Goal: Transaction & Acquisition: Purchase product/service

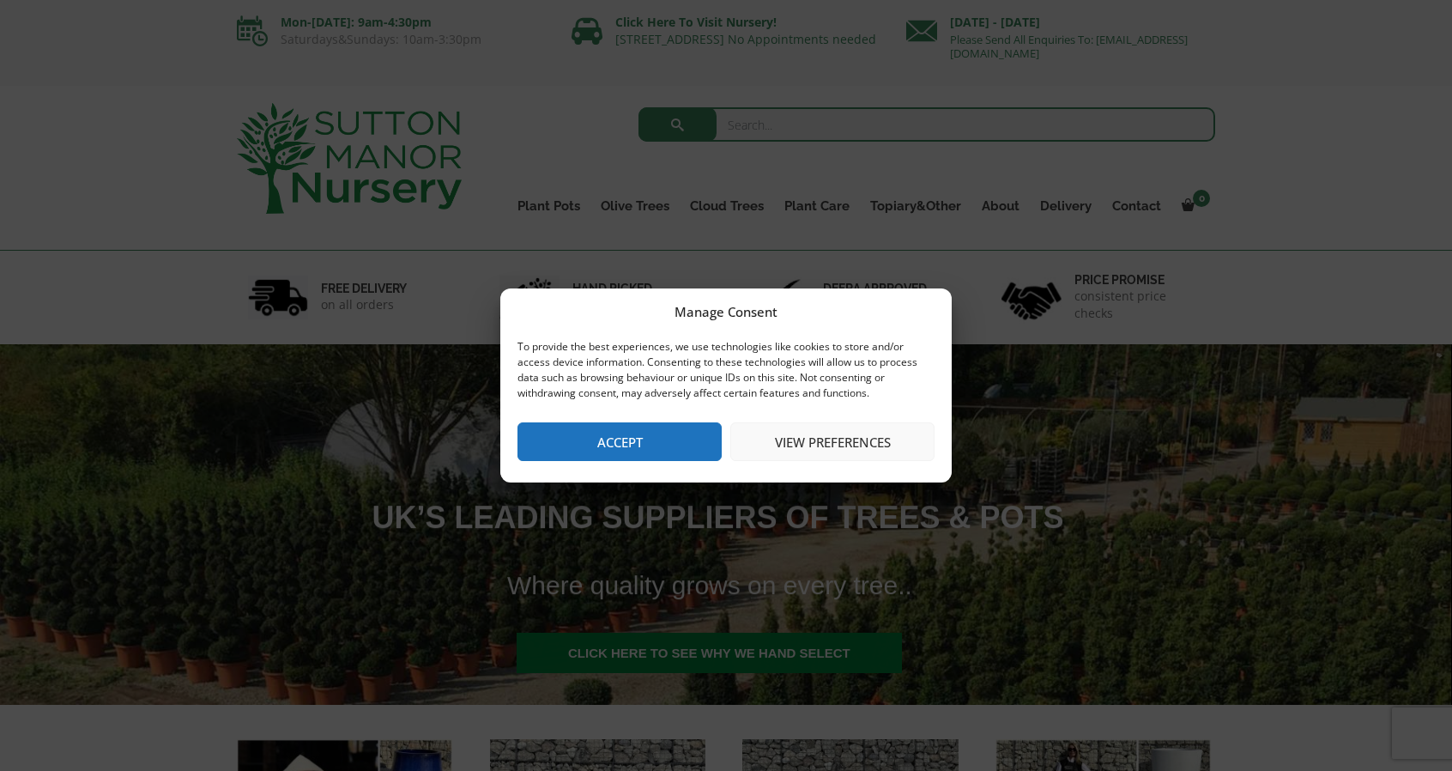
click at [822, 440] on button "View preferences" at bounding box center [832, 441] width 204 height 39
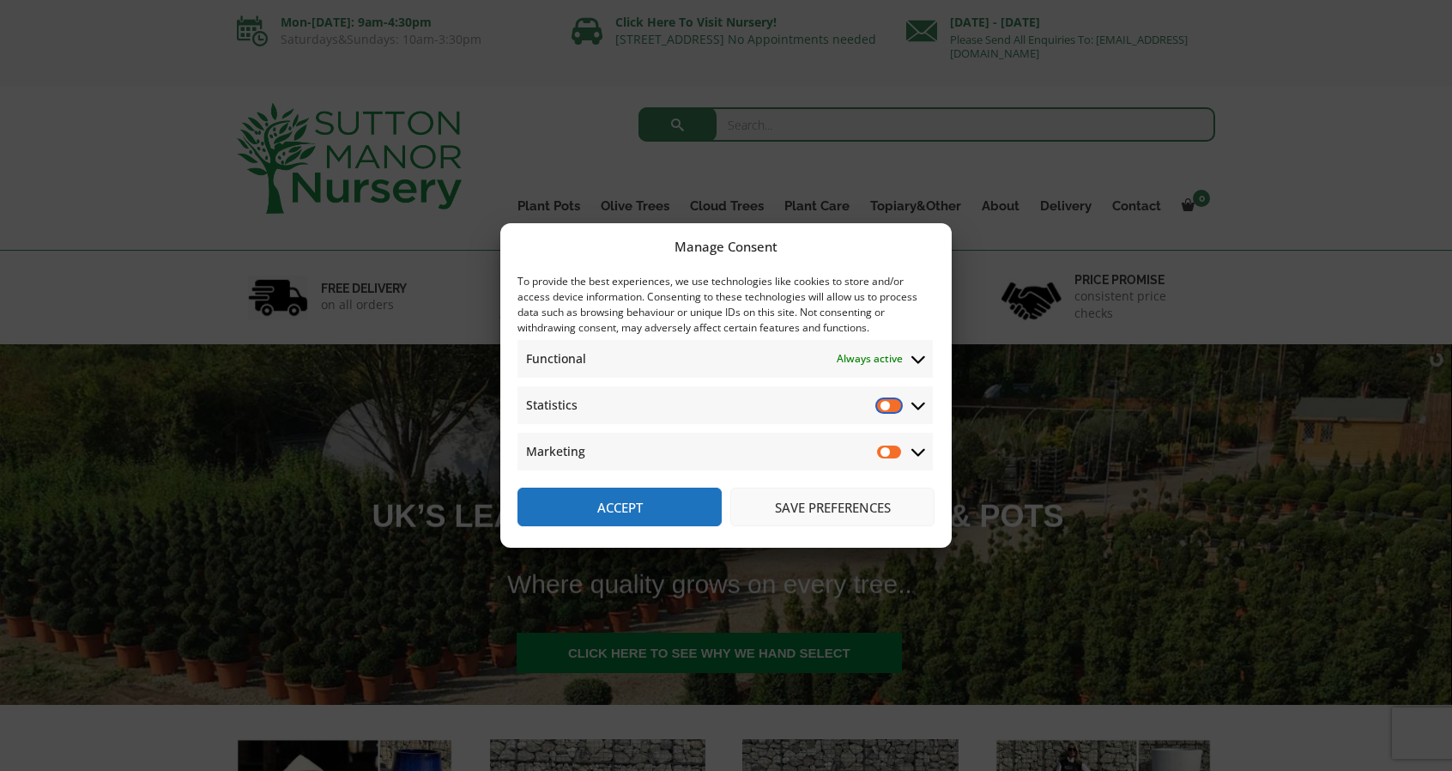
click at [900, 405] on input "Statistics" at bounding box center [890, 405] width 26 height 17
click at [885, 406] on input "Statistics" at bounding box center [890, 405] width 26 height 17
checkbox input "false"
click at [813, 504] on button "Save preferences" at bounding box center [832, 507] width 204 height 39
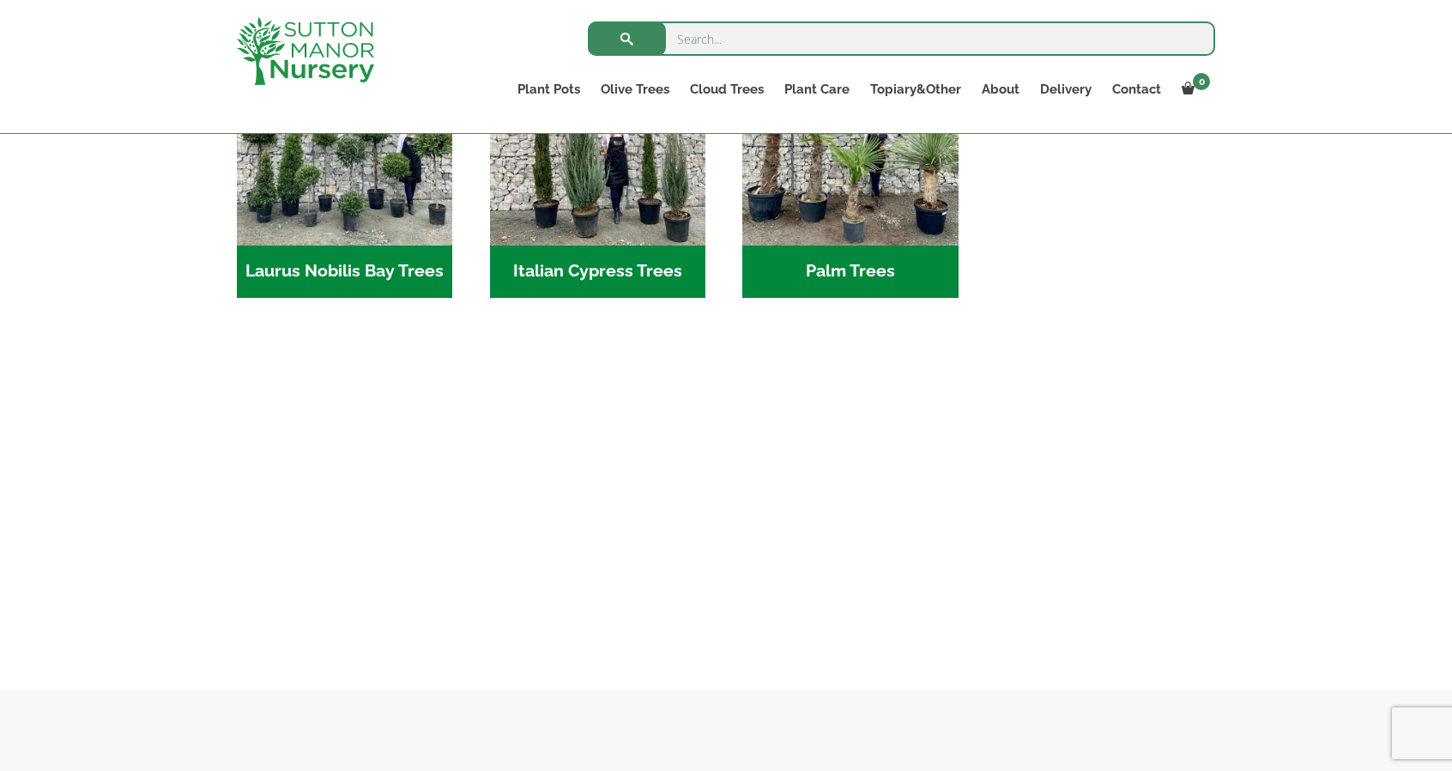
scroll to position [1931, 0]
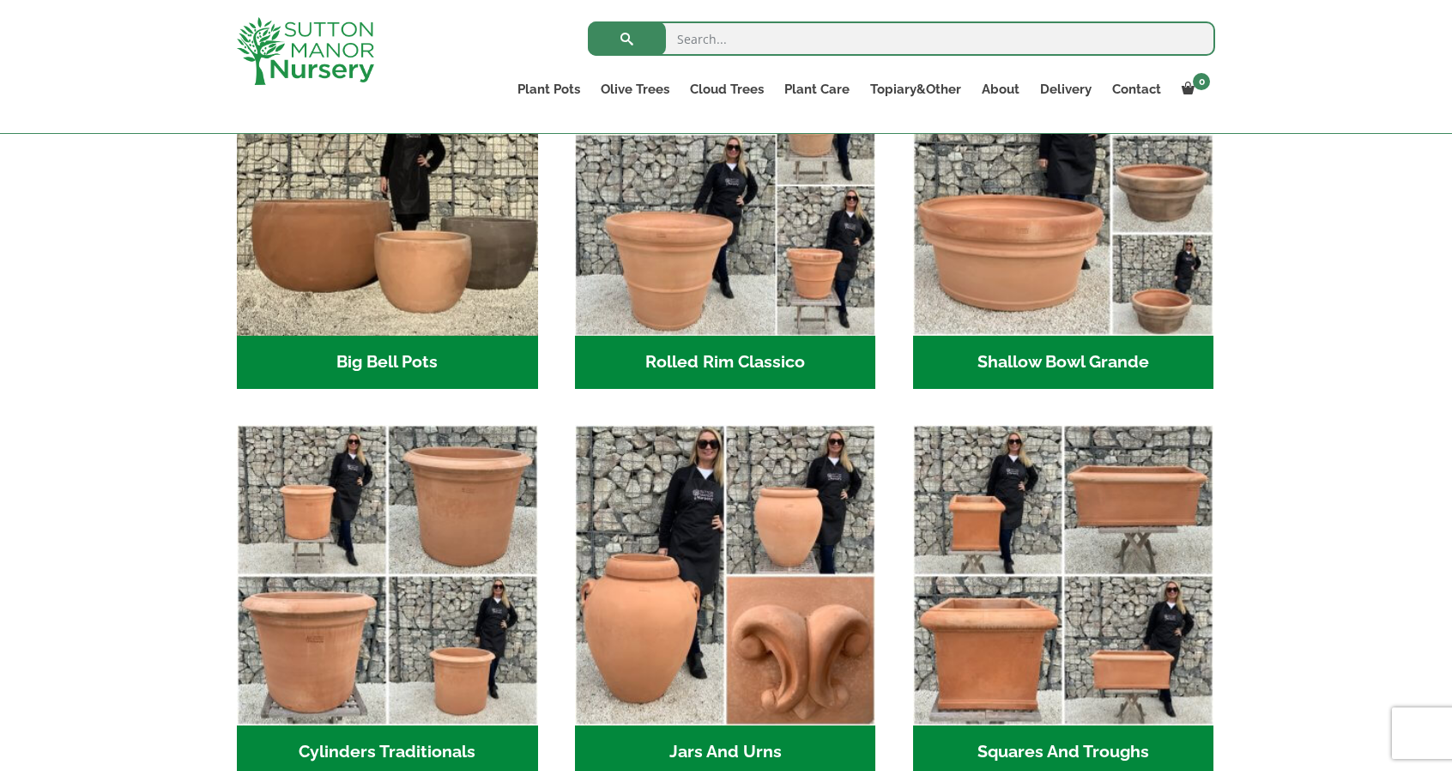
scroll to position [637, 0]
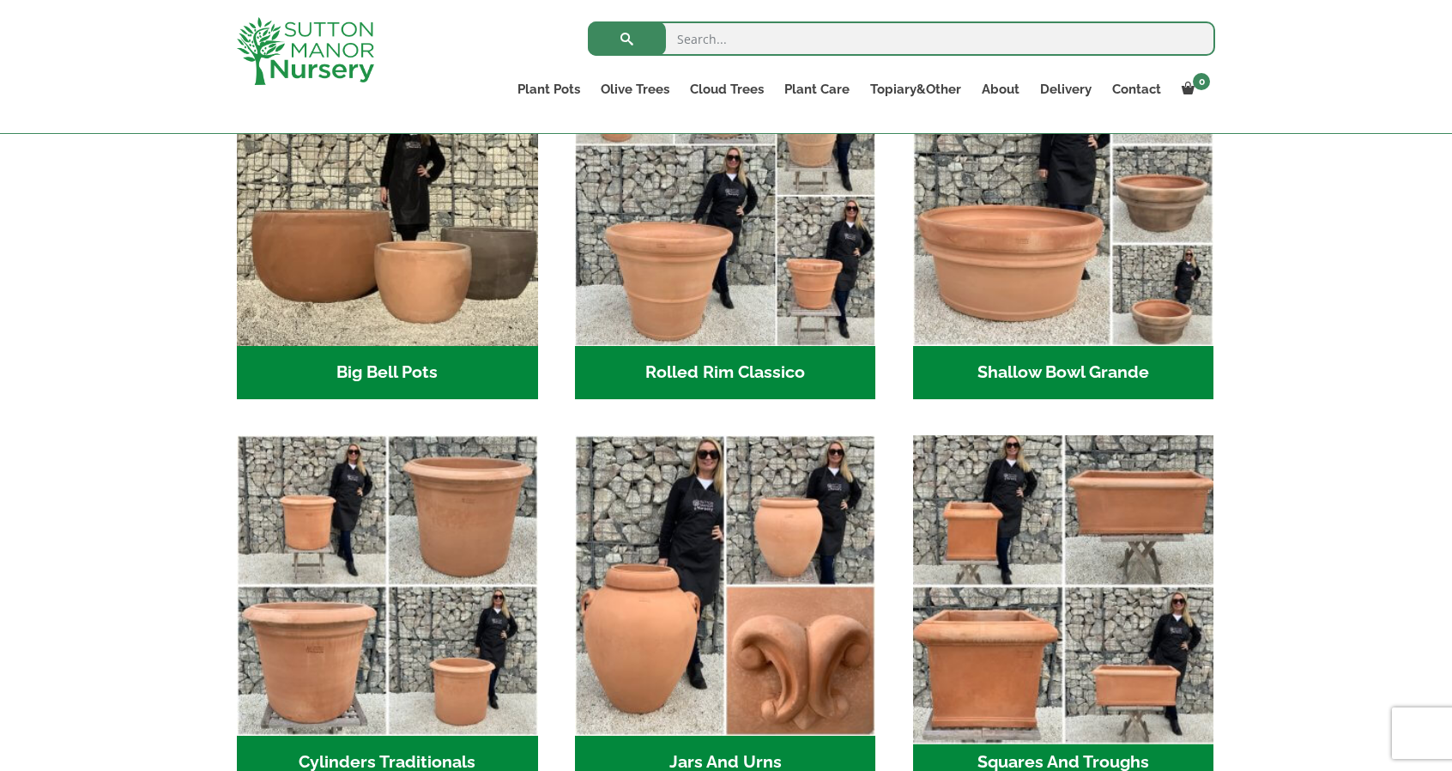
click at [1130, 560] on img "Visit product category Squares And Troughs" at bounding box center [1064, 585] width 316 height 316
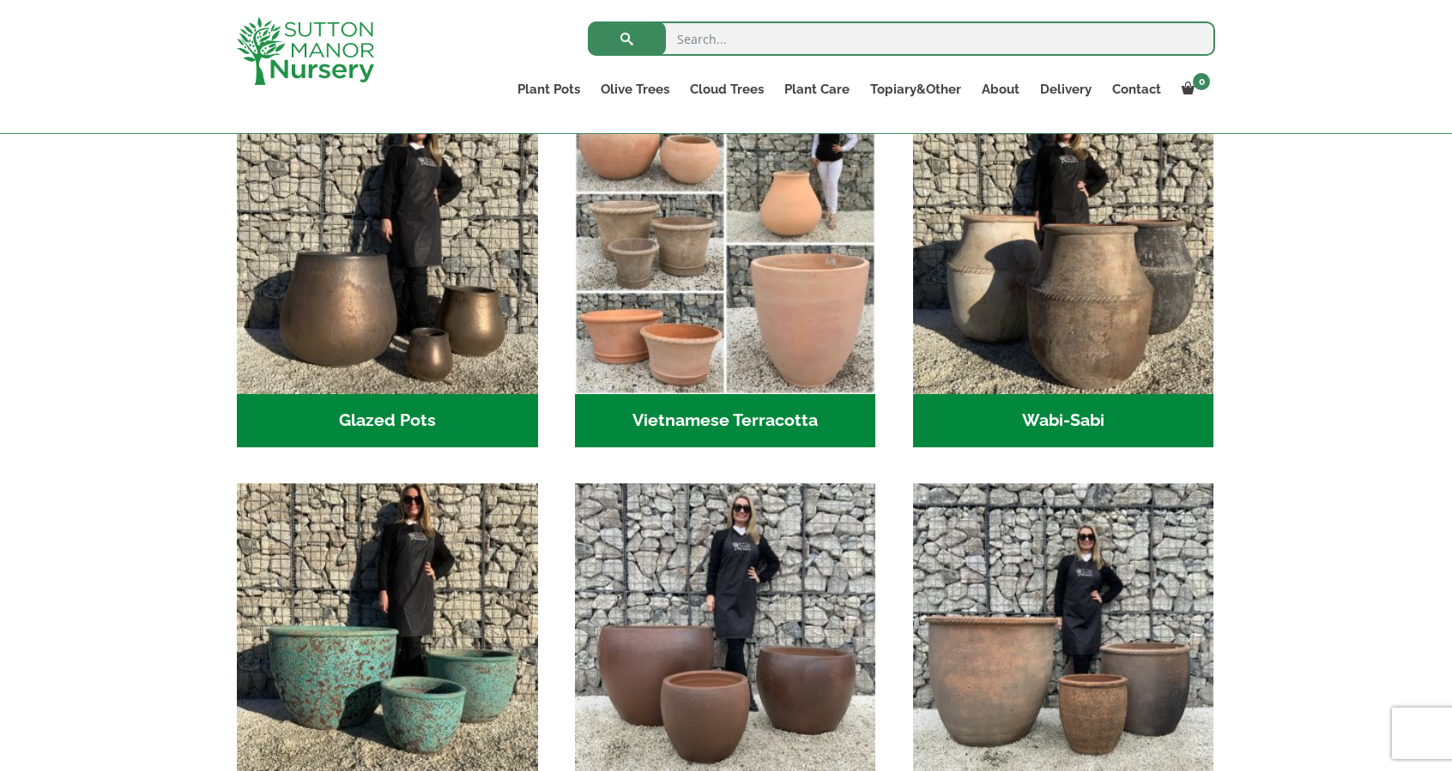
scroll to position [549, 0]
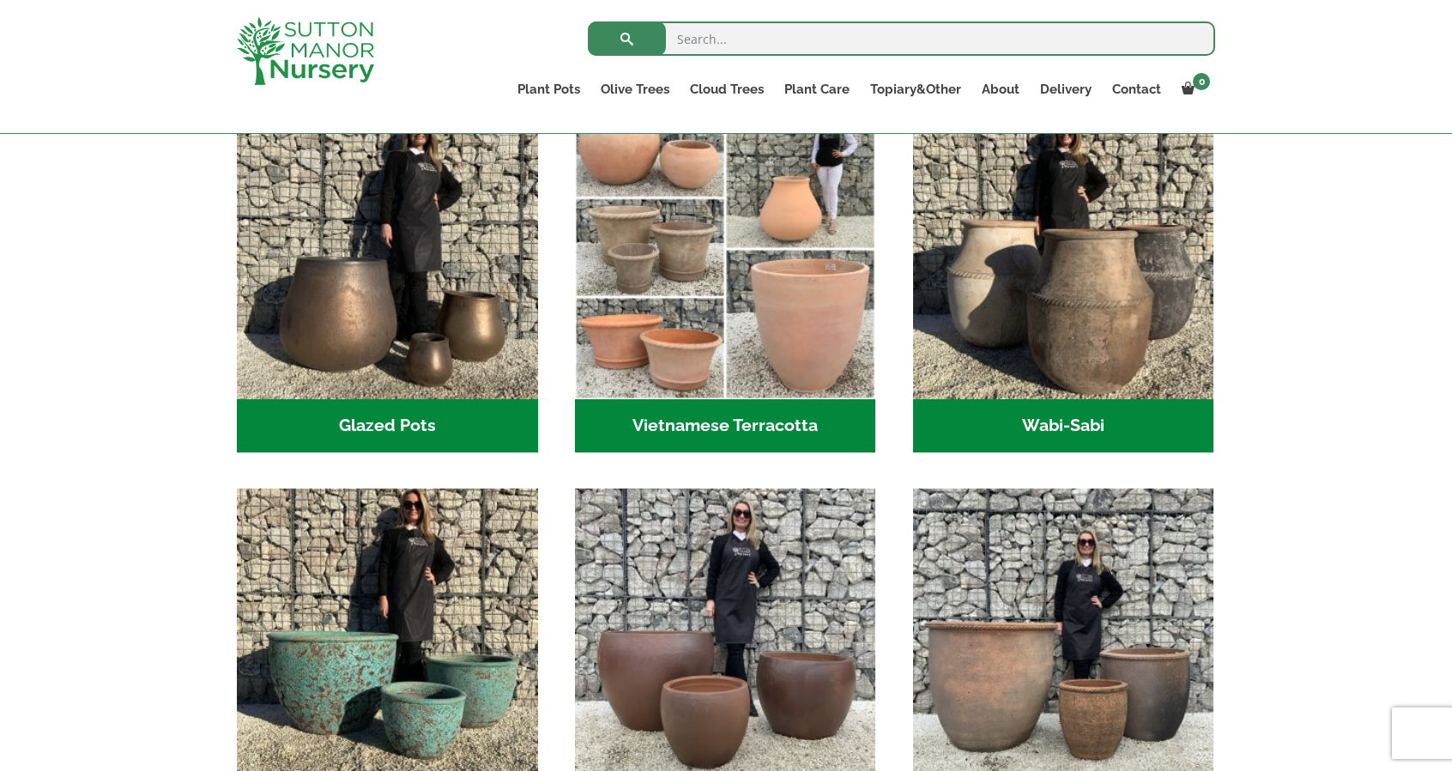
click at [742, 424] on h2 "Vietnamese Terracotta (5)" at bounding box center [725, 425] width 301 height 53
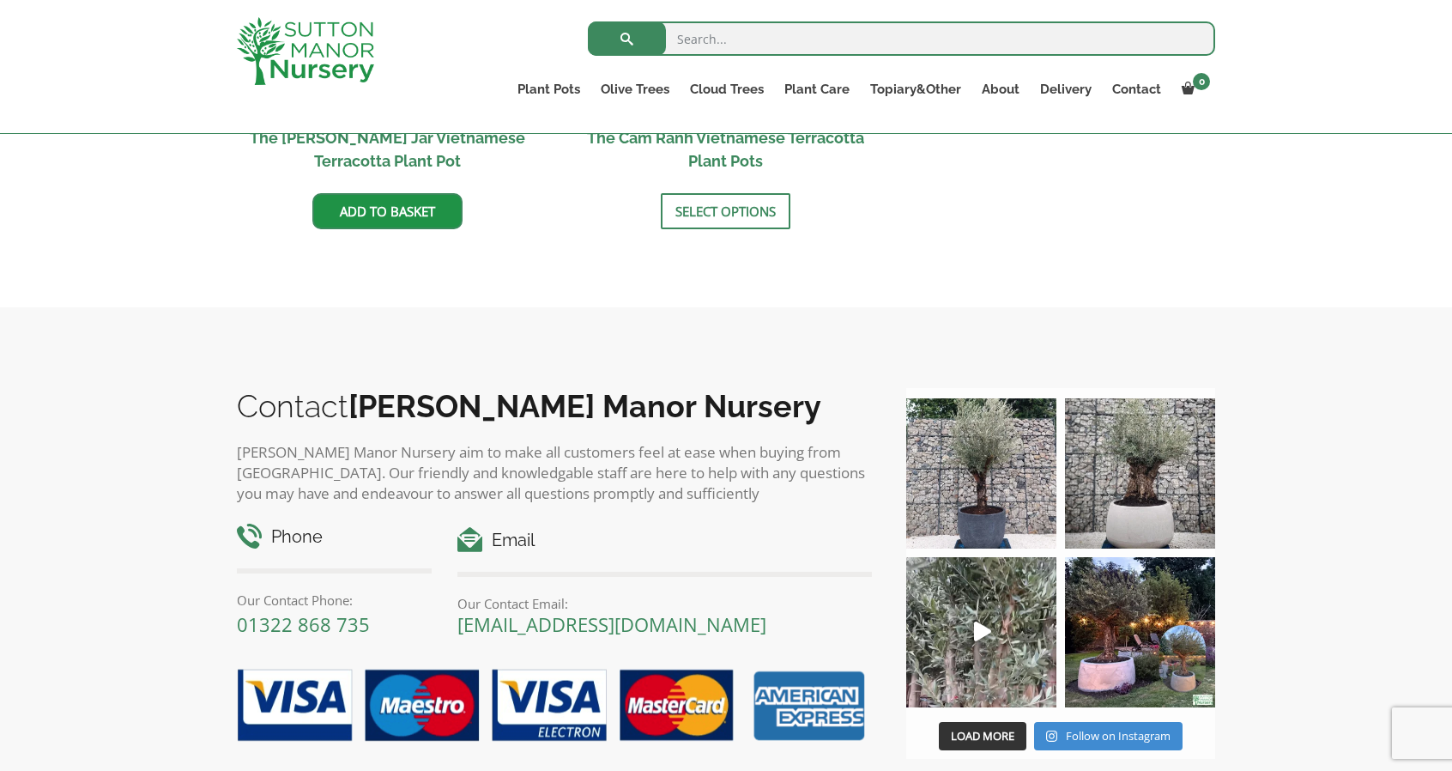
scroll to position [1196, 0]
